Goal: Navigation & Orientation: Find specific page/section

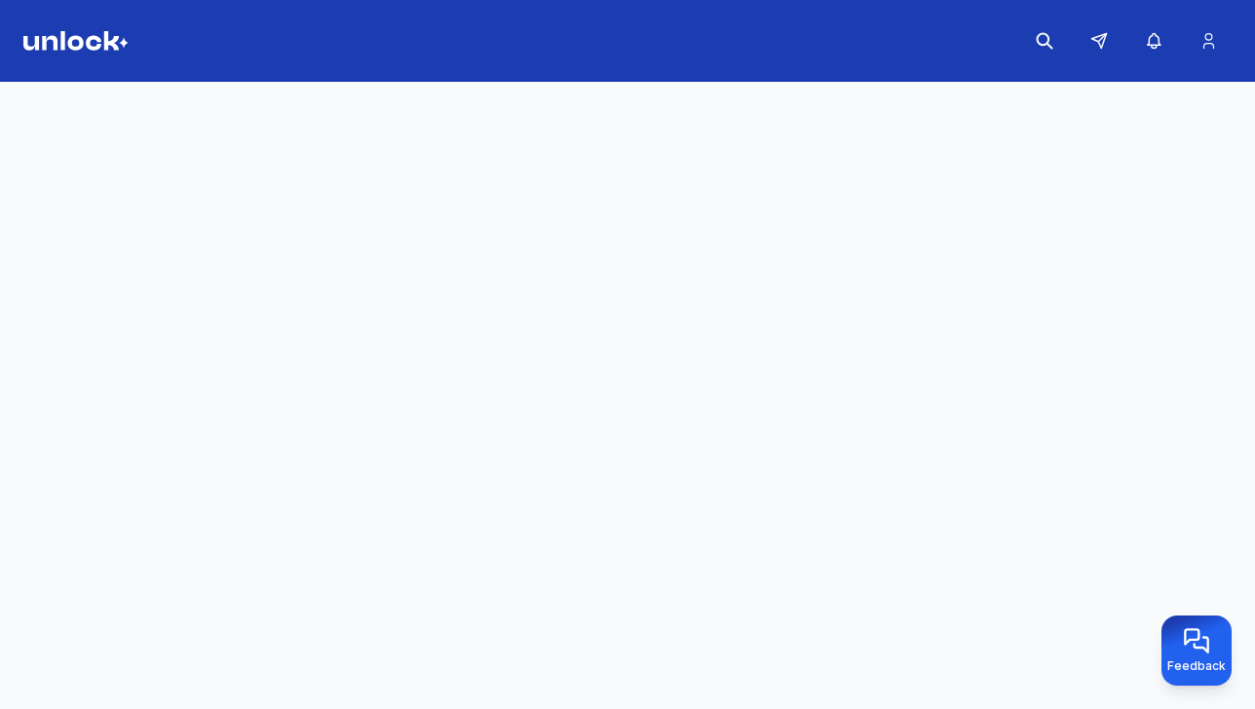
scroll to position [8, 0]
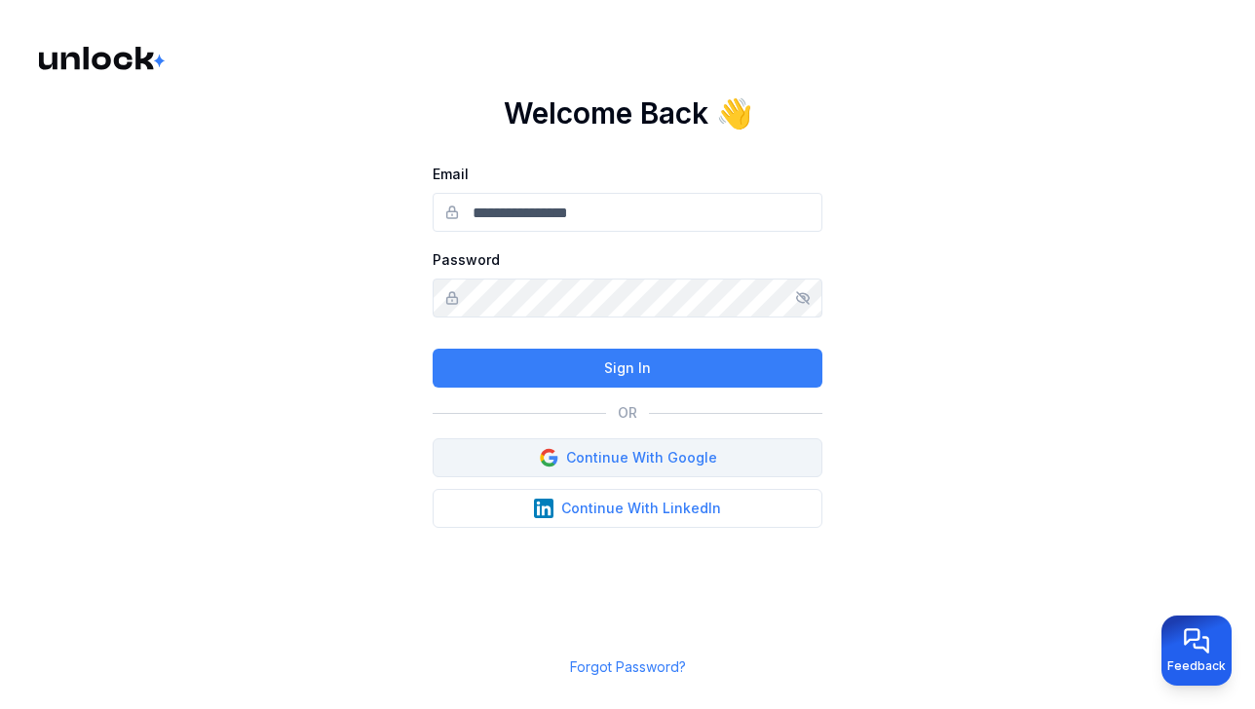
click at [511, 462] on button "Continue With Google" at bounding box center [628, 457] width 390 height 39
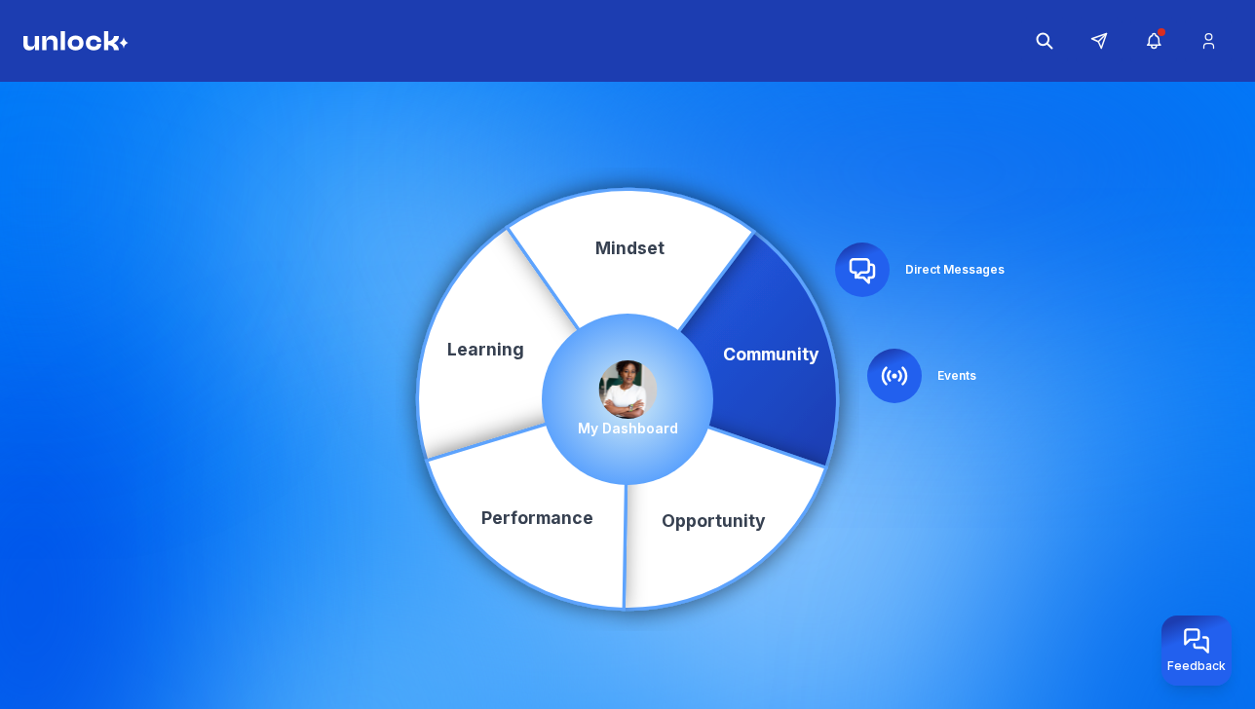
click at [736, 351] on icon at bounding box center [733, 350] width 210 height 236
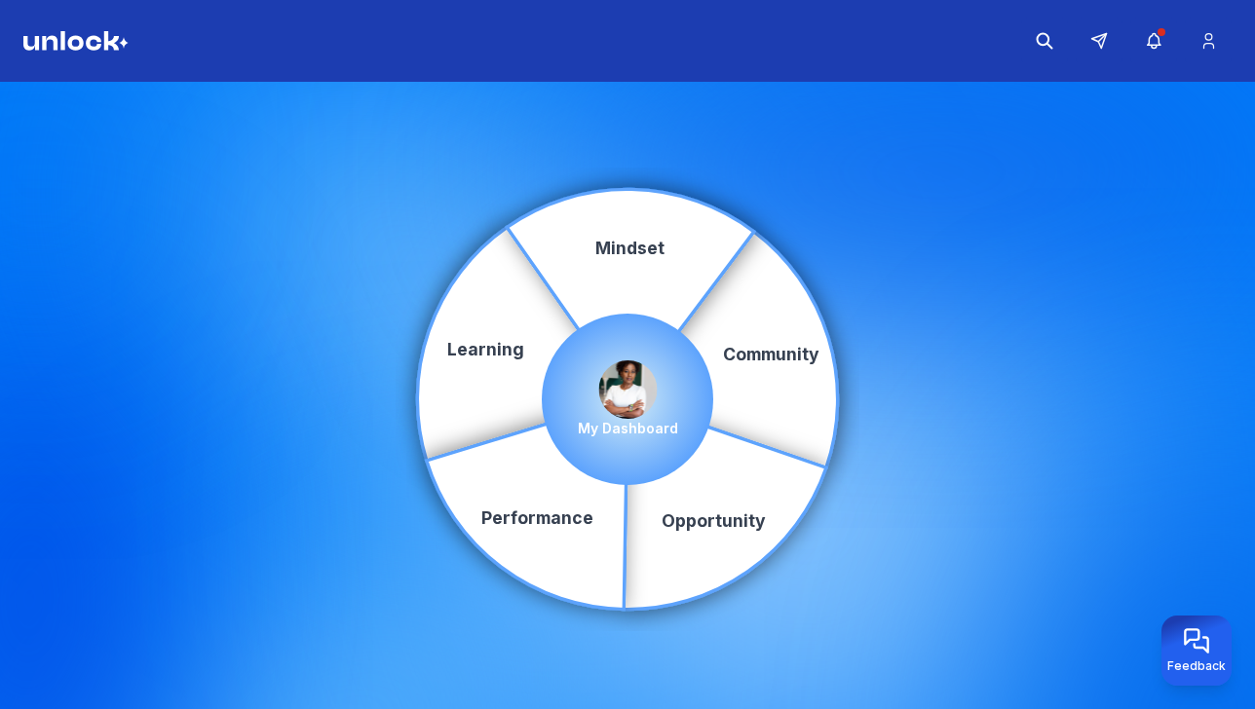
click at [639, 428] on p "My Dashboard" at bounding box center [628, 428] width 100 height 19
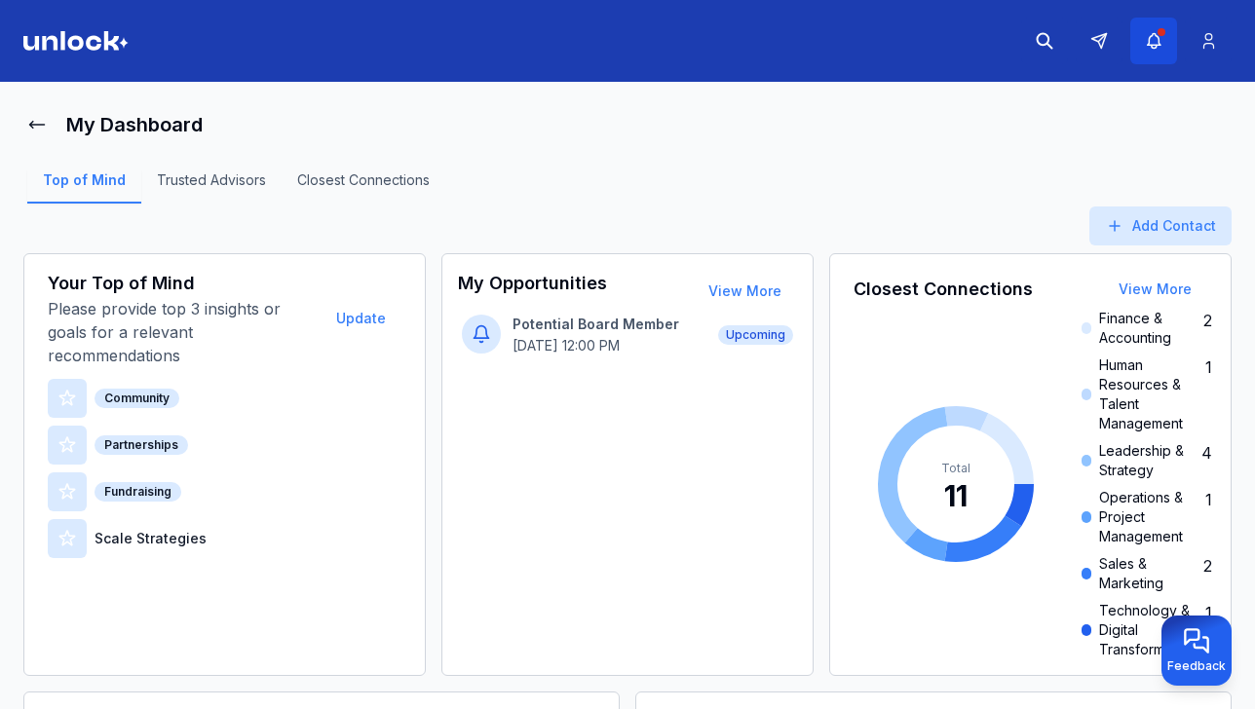
click at [1161, 37] on icon "button" at bounding box center [1154, 40] width 20 height 19
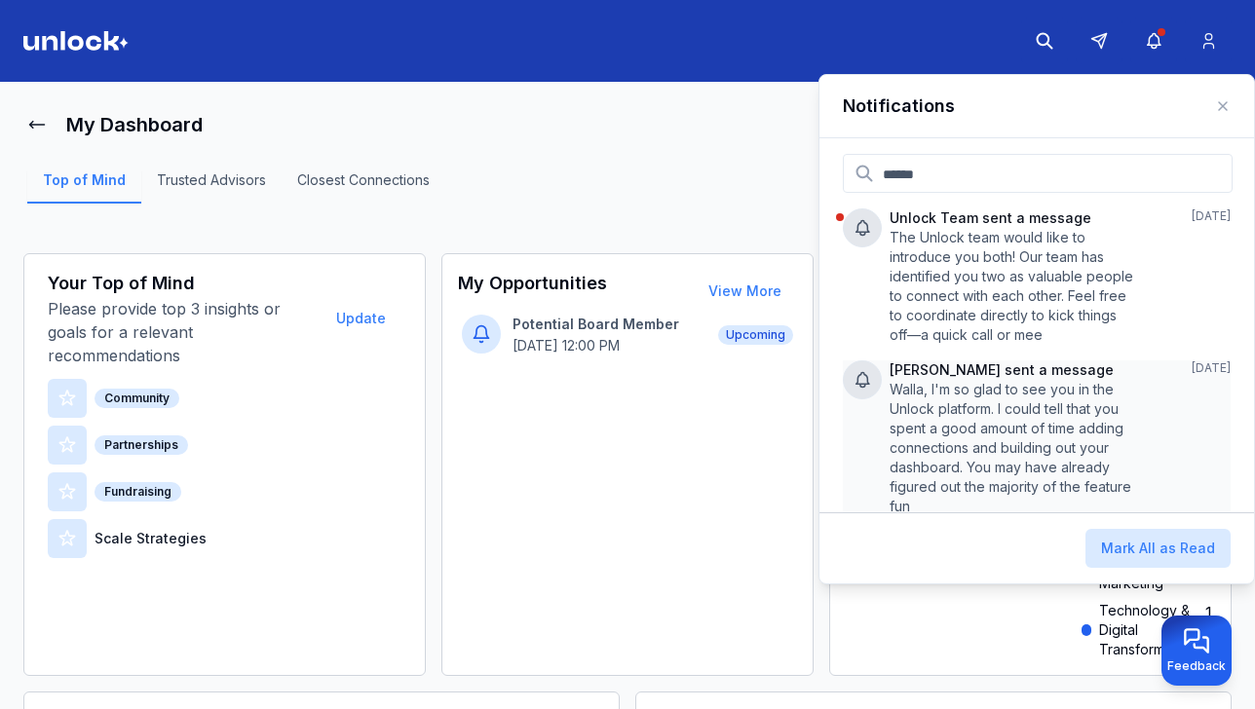
scroll to position [19, 0]
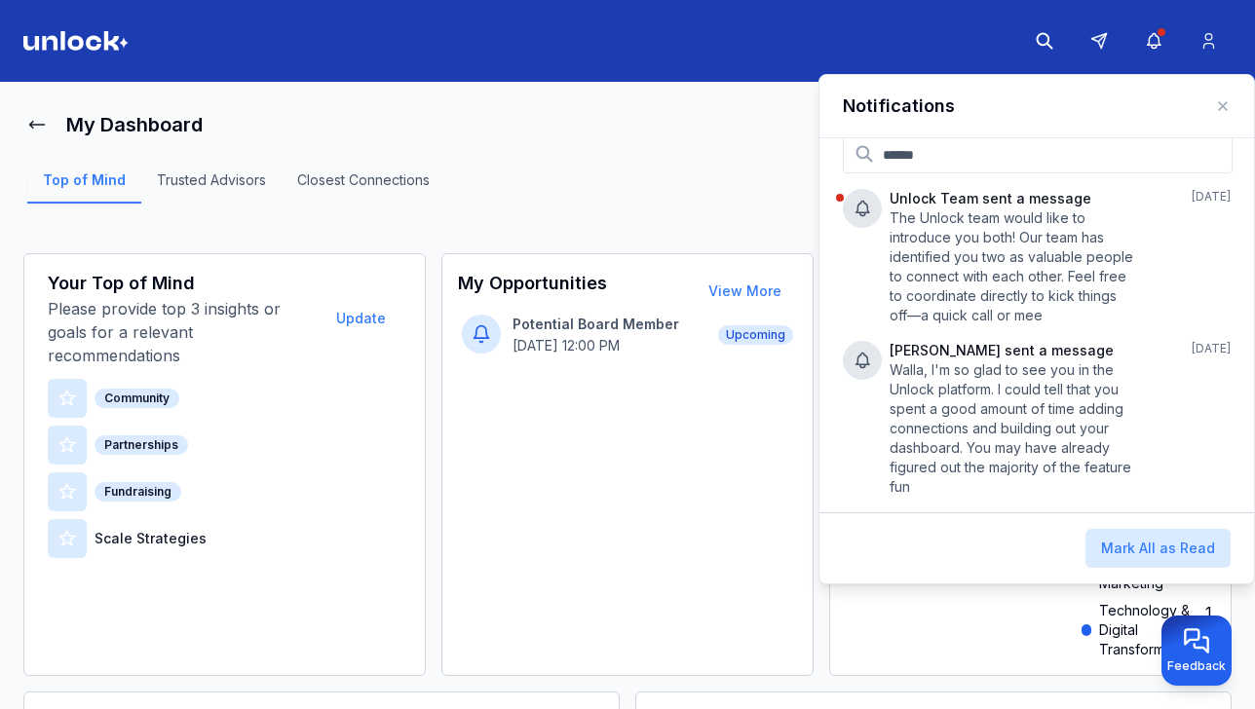
click at [713, 178] on div "Top of Mind Trusted Advisors Closest Connections" at bounding box center [627, 187] width 1208 height 39
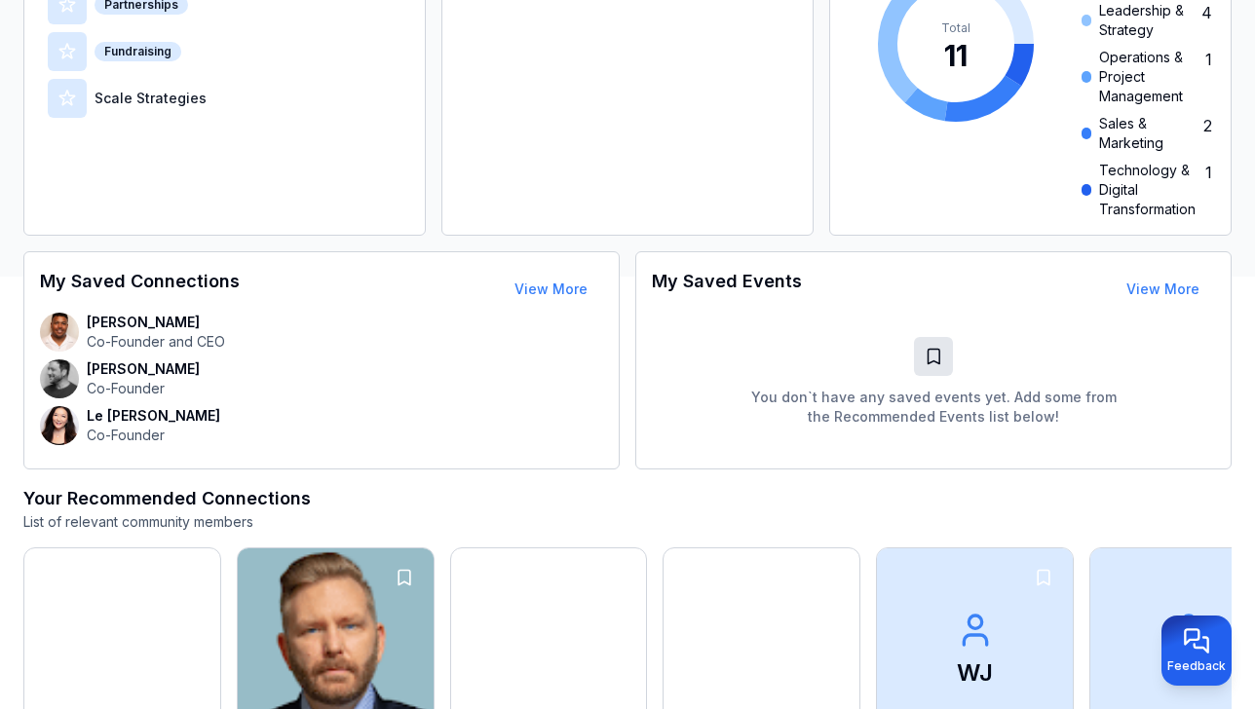
scroll to position [0, 0]
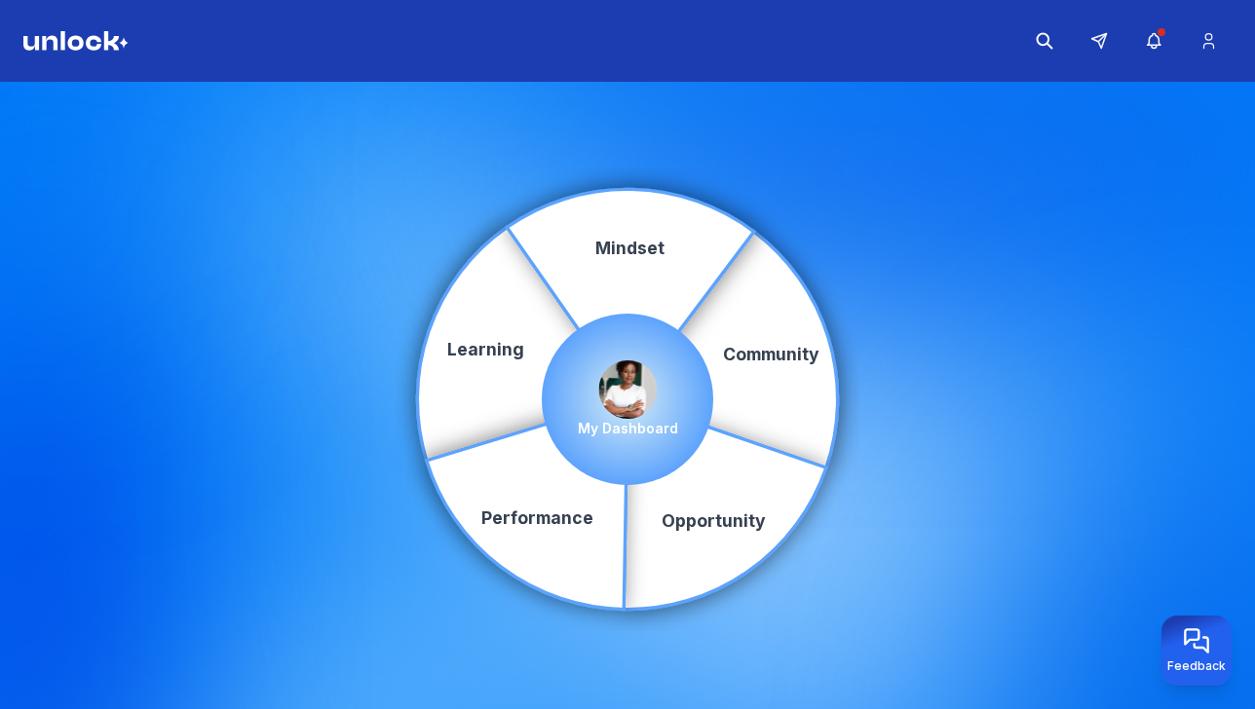
scroll to position [8, 0]
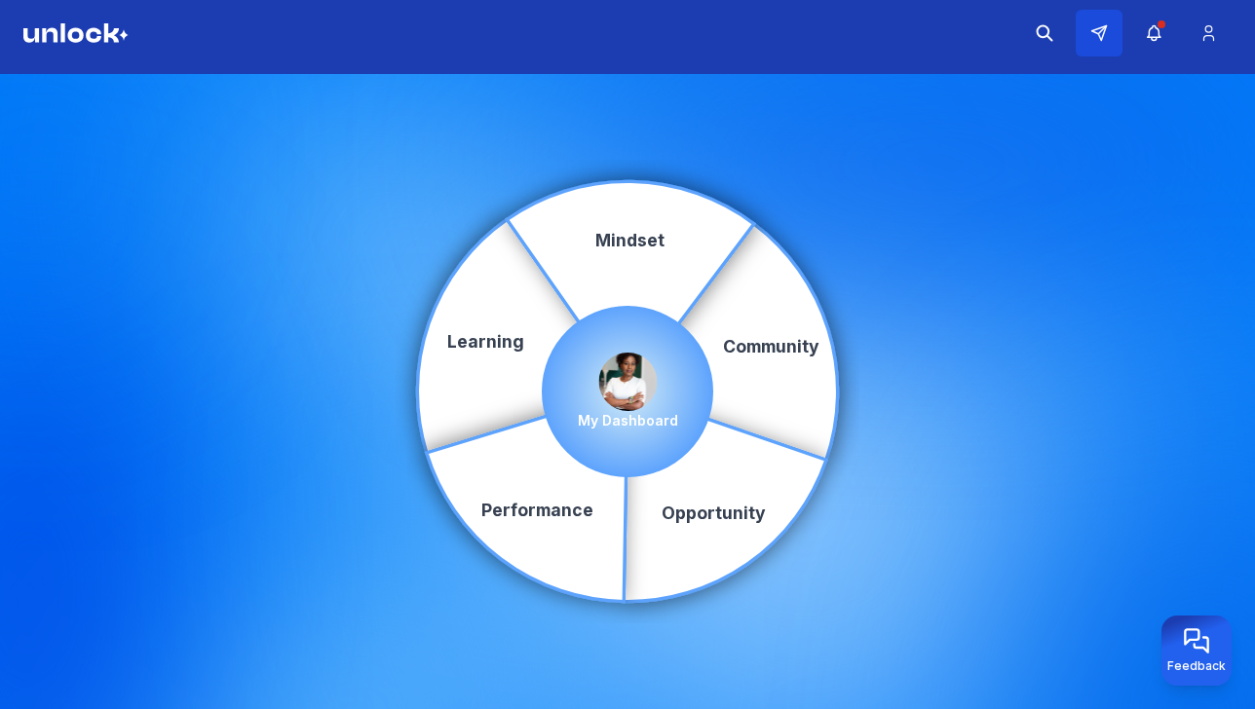
click at [1101, 28] on icon at bounding box center [1099, 33] width 18 height 18
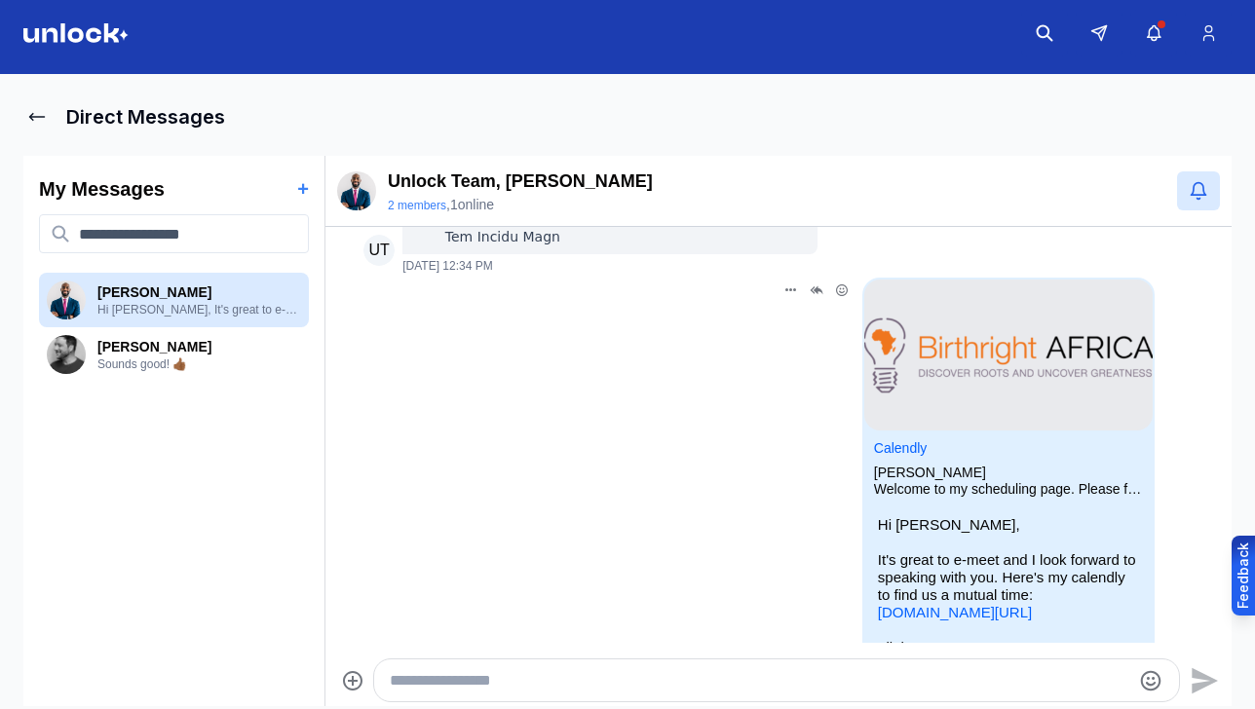
scroll to position [826, 0]
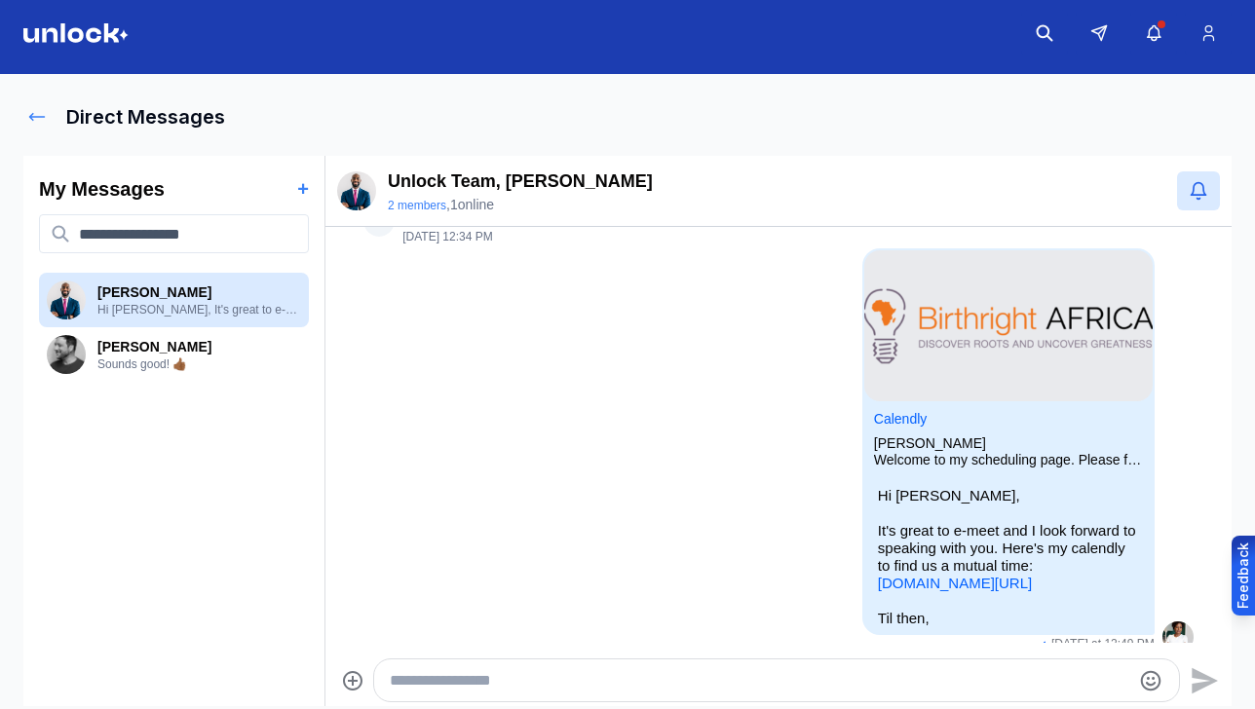
click at [35, 113] on icon at bounding box center [36, 116] width 19 height 19
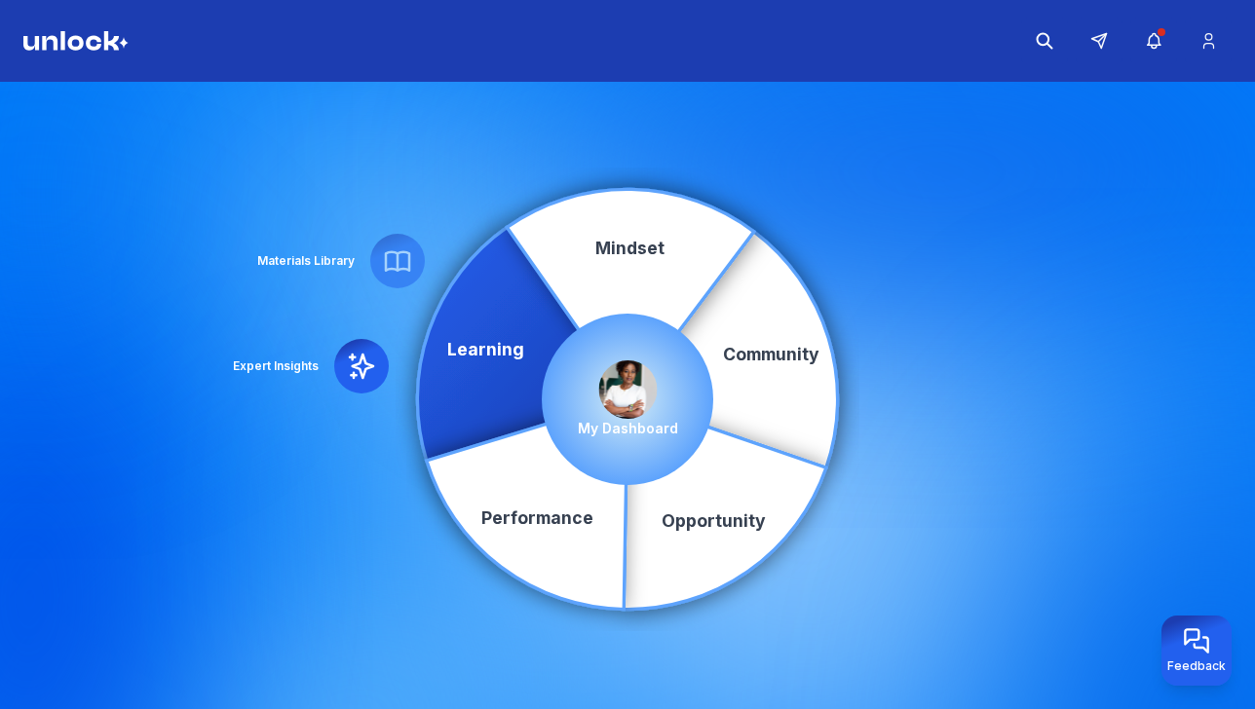
click at [355, 362] on icon at bounding box center [361, 366] width 31 height 31
